Goal: Task Accomplishment & Management: Manage account settings

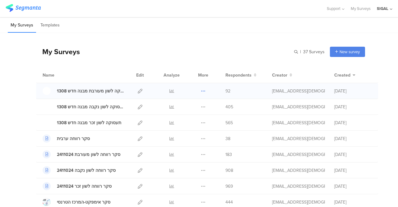
click at [201, 91] on icon at bounding box center [203, 91] width 5 height 5
click at [138, 90] on icon at bounding box center [140, 91] width 5 height 5
click at [138, 108] on icon at bounding box center [140, 106] width 5 height 5
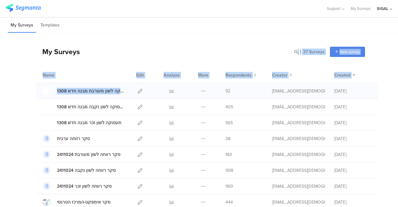
drag, startPoint x: 141, startPoint y: 43, endPoint x: 170, endPoint y: 92, distance: 57.0
click at [138, 122] on icon at bounding box center [140, 122] width 5 height 5
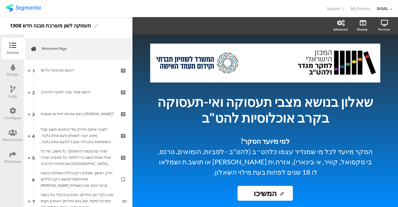
click at [12, 139] on div "Permissions" at bounding box center [12, 140] width 21 height 6
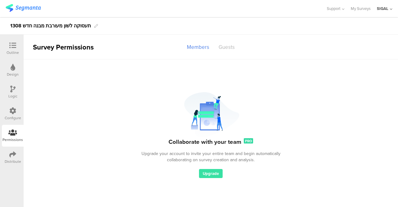
click at [221, 48] on div "Guests" at bounding box center [226, 47] width 25 height 11
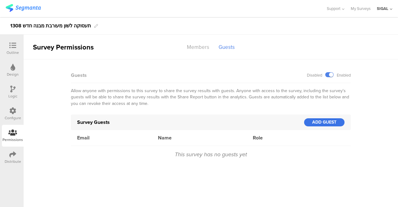
click at [318, 121] on div "ADD GUEST" at bounding box center [324, 122] width 40 height 8
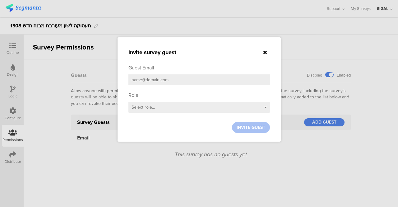
click at [174, 82] on input "email" at bounding box center [198, 79] width 141 height 11
type input "[EMAIL_ADDRESS][DEMOGRAPHIC_DATA][DOMAIN_NAME]"
click at [267, 108] on div "Select role..." at bounding box center [198, 107] width 141 height 11
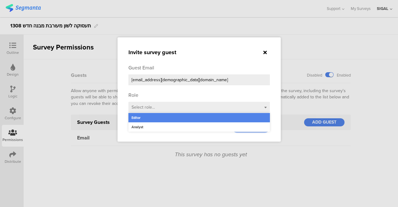
click at [140, 118] on div "Editor" at bounding box center [198, 117] width 141 height 9
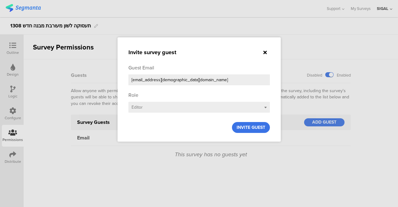
click at [246, 129] on span "INVITE GUEST" at bounding box center [251, 127] width 29 height 7
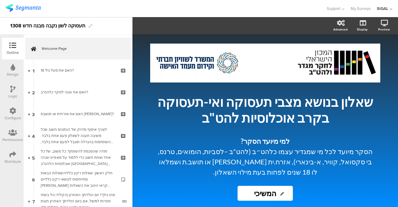
click at [12, 132] on icon at bounding box center [12, 132] width 9 height 7
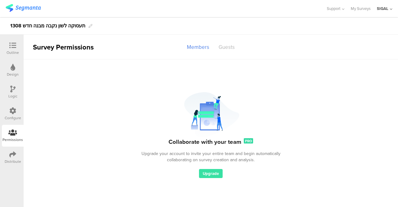
click at [231, 48] on div "Guests" at bounding box center [226, 47] width 25 height 11
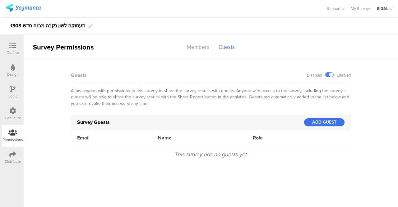
click at [324, 122] on div "ADD GUEST" at bounding box center [324, 122] width 40 height 8
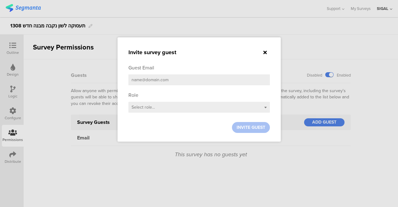
click at [188, 80] on input "email" at bounding box center [198, 79] width 141 height 11
type input "[EMAIL_ADDRESS][DEMOGRAPHIC_DATA][DOMAIN_NAME]"
click at [266, 110] on div "Select role..." at bounding box center [198, 107] width 141 height 11
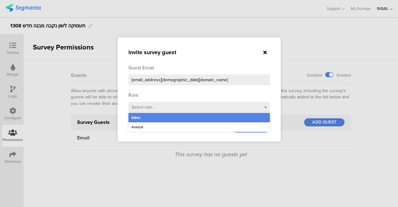
click at [154, 121] on div "Editor" at bounding box center [198, 117] width 141 height 9
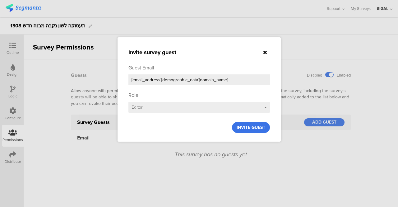
click at [259, 127] on span "INVITE GUEST" at bounding box center [251, 127] width 29 height 7
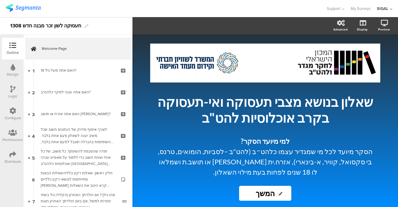
click at [12, 137] on div "Permissions" at bounding box center [12, 140] width 21 height 6
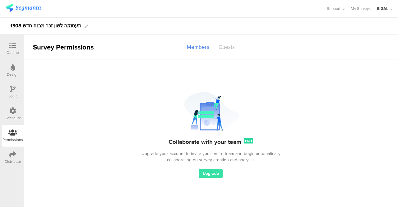
click at [224, 47] on div "Guests" at bounding box center [226, 47] width 25 height 11
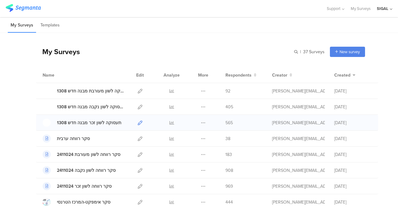
click at [138, 122] on icon at bounding box center [140, 122] width 5 height 5
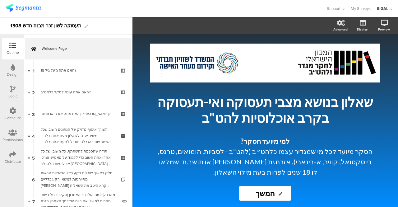
click at [19, 134] on div at bounding box center [12, 133] width 21 height 8
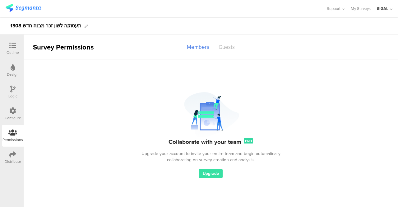
click at [223, 46] on div "Guests" at bounding box center [226, 47] width 25 height 11
